Goal: Download file/media

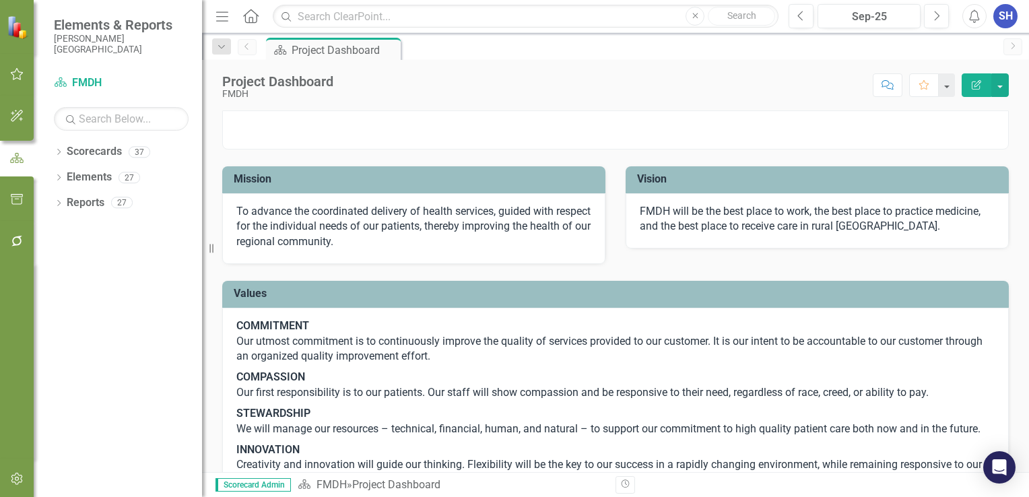
click at [210, 251] on div "Resize" at bounding box center [207, 248] width 11 height 497
drag, startPoint x: 218, startPoint y: 251, endPoint x: 110, endPoint y: 248, distance: 107.8
click at [110, 249] on div "Elements & Reports [PERSON_NAME] Deaconess Hospital Scorecard FMDH Search Dropd…" at bounding box center [101, 248] width 202 height 497
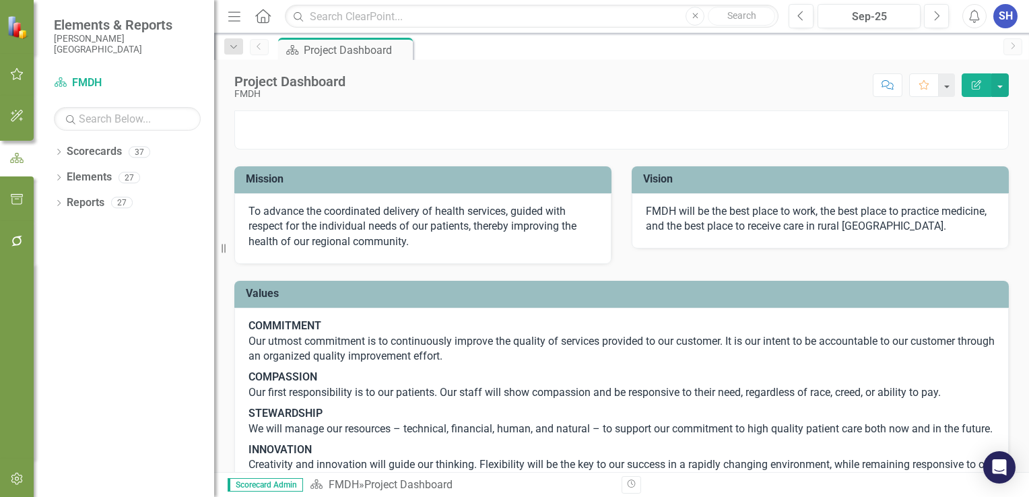
click at [214, 251] on div "Resize" at bounding box center [219, 248] width 11 height 497
click at [236, 50] on icon "Dropdown" at bounding box center [234, 46] width 12 height 9
click at [442, 46] on div "Scorecard Project Dashboard Pin" at bounding box center [635, 49] width 721 height 22
click at [232, 19] on icon "Menu" at bounding box center [235, 16] width 18 height 14
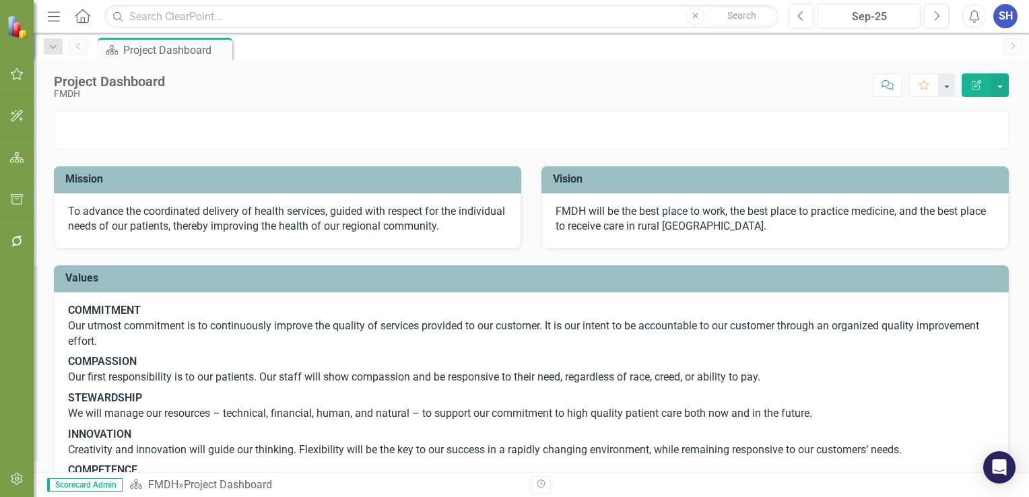
click at [937, 111] on p at bounding box center [532, 111] width 954 height 0
drag, startPoint x: 114, startPoint y: 150, endPoint x: 172, endPoint y: 53, distance: 112.0
click at [172, 50] on div "Project Dashboard" at bounding box center [167, 50] width 89 height 17
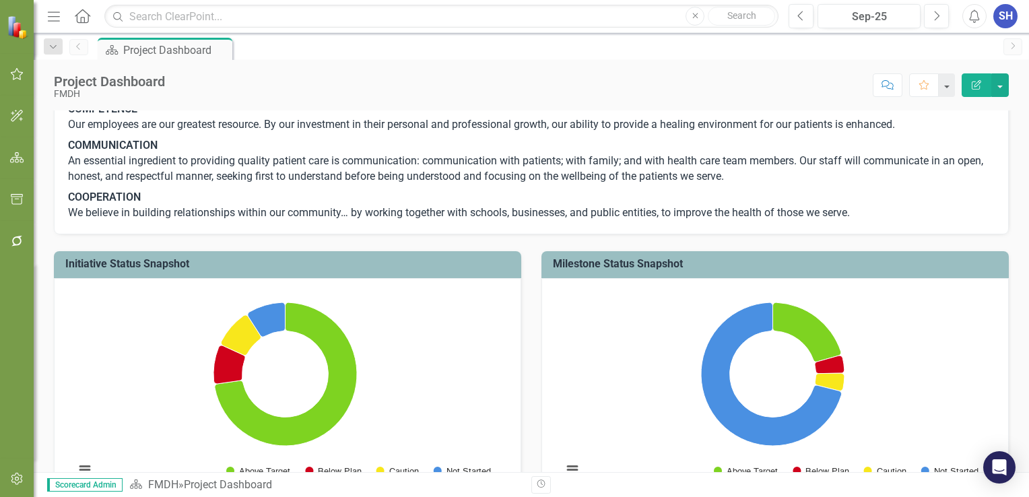
scroll to position [404, 0]
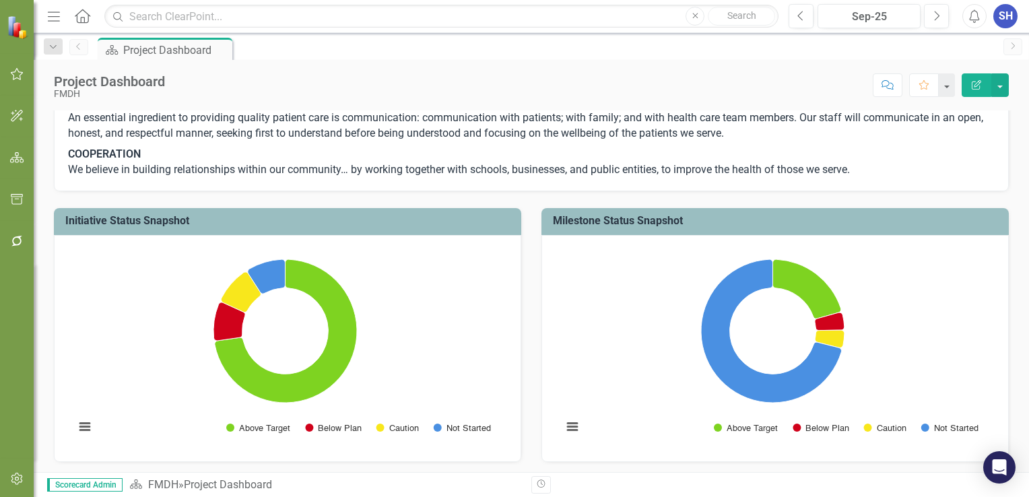
click at [1023, 52] on div "Dropdown Search Scorecard Project Dashboard Pin Previous Scorecard Project Dash…" at bounding box center [531, 46] width 995 height 27
click at [1010, 46] on icon "Next" at bounding box center [1013, 46] width 11 height 8
click at [1003, 90] on button "button" at bounding box center [1000, 85] width 18 height 24
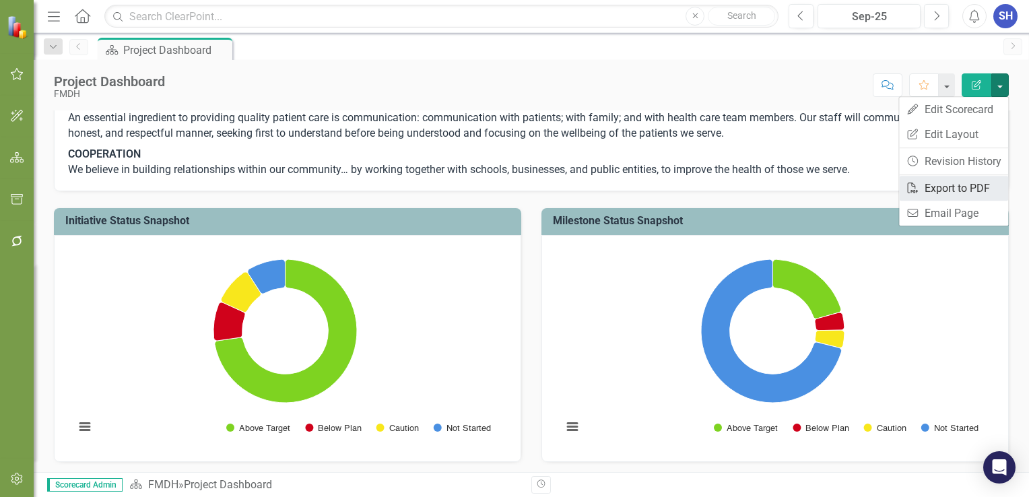
click at [946, 188] on link "PDF Export to PDF" at bounding box center [953, 188] width 109 height 25
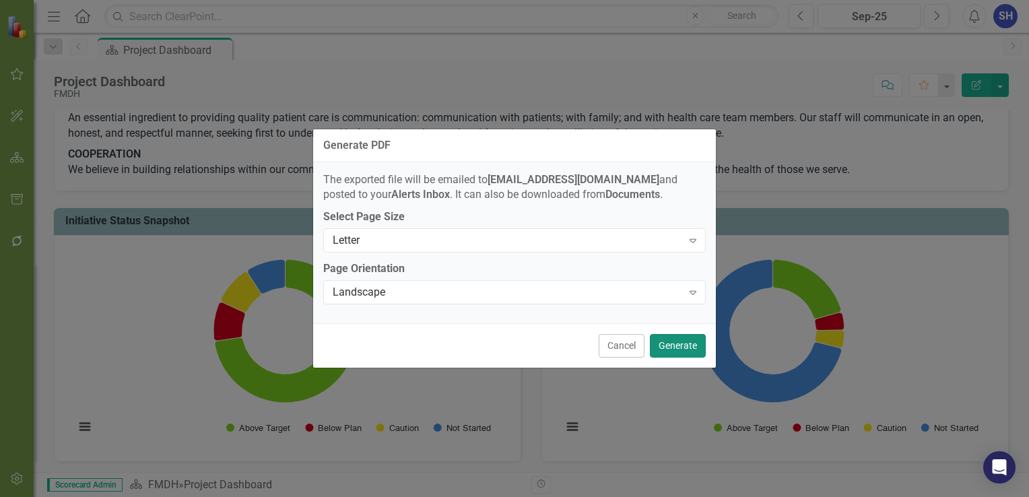
click at [683, 339] on button "Generate" at bounding box center [678, 346] width 56 height 24
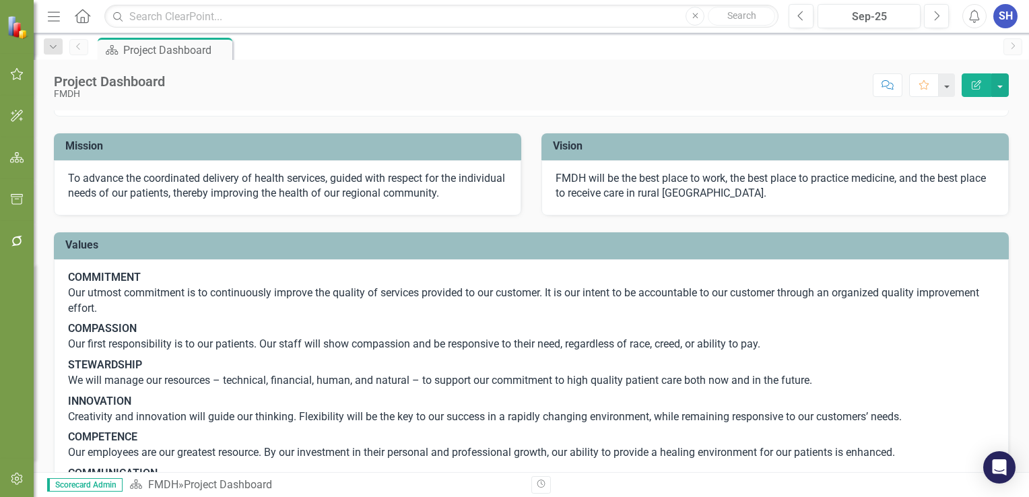
scroll to position [0, 0]
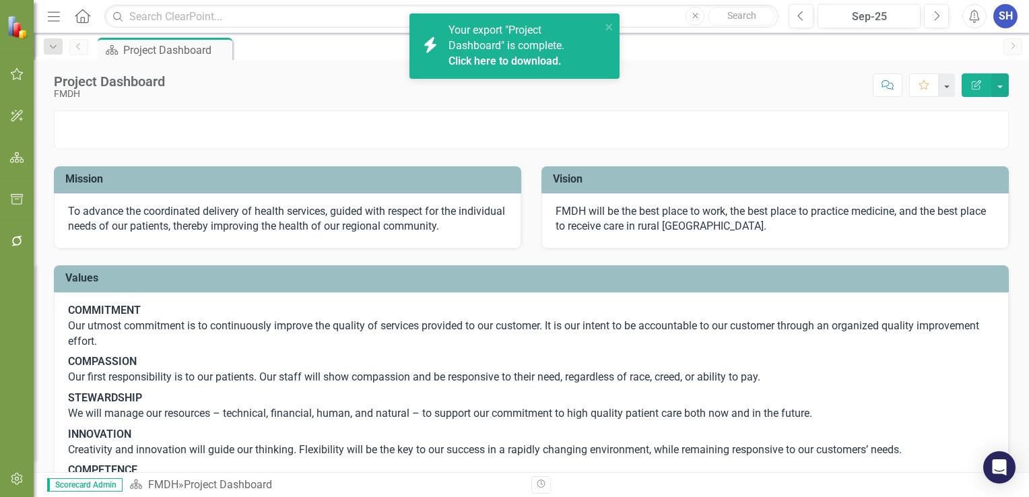
click at [536, 58] on link "Click here to download." at bounding box center [505, 61] width 113 height 13
